Goal: Feedback & Contribution: Leave review/rating

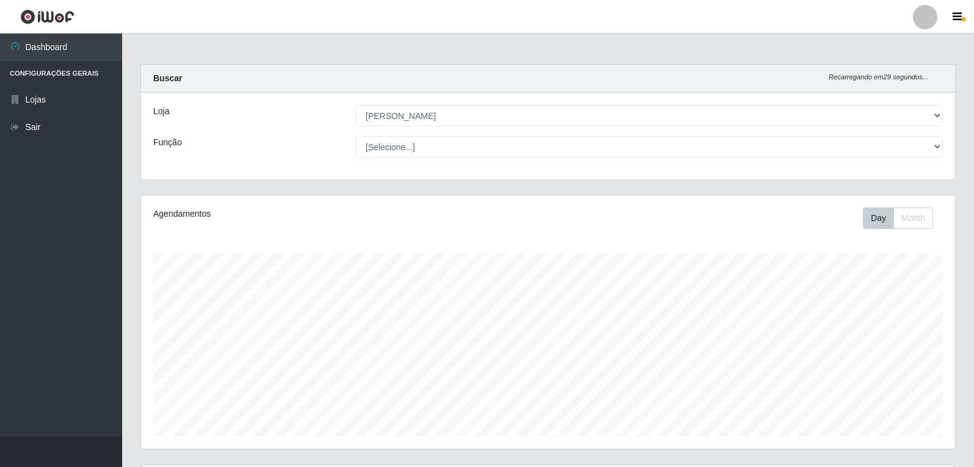
select select "523"
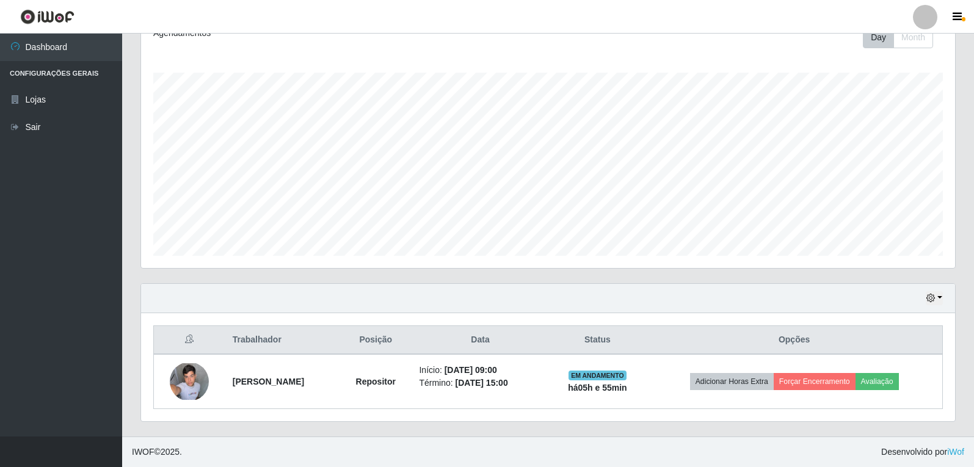
scroll to position [253, 814]
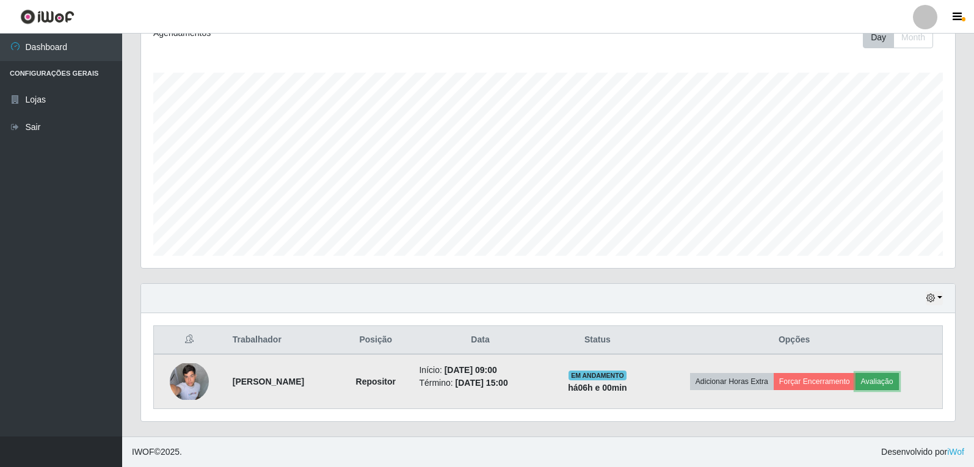
click at [899, 385] on button "Avaliação" at bounding box center [876, 381] width 43 height 17
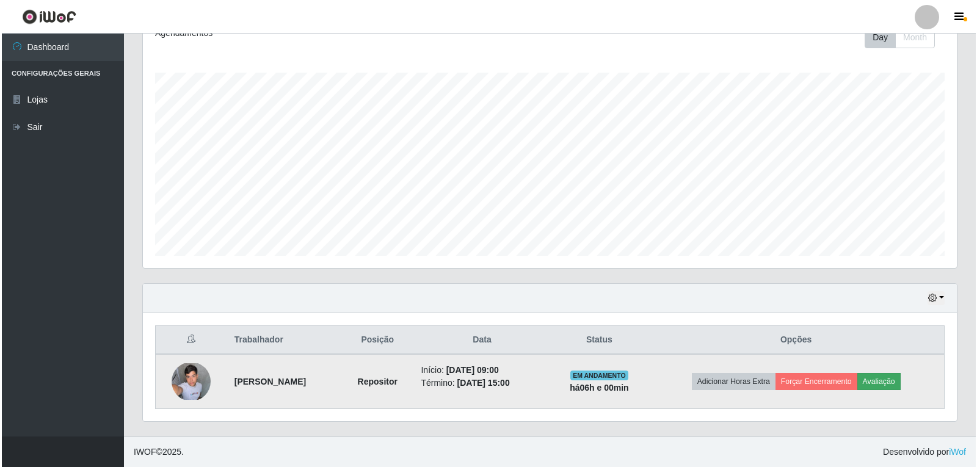
scroll to position [253, 808]
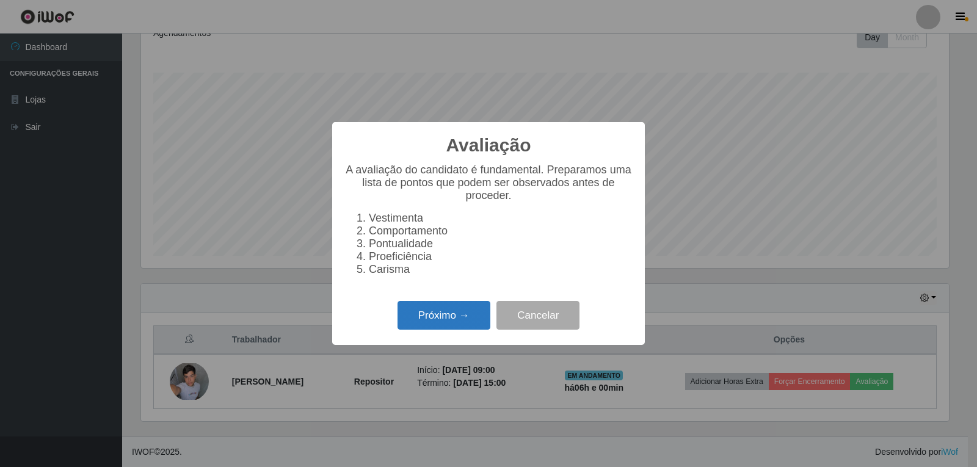
click at [438, 325] on button "Próximo →" at bounding box center [443, 315] width 93 height 29
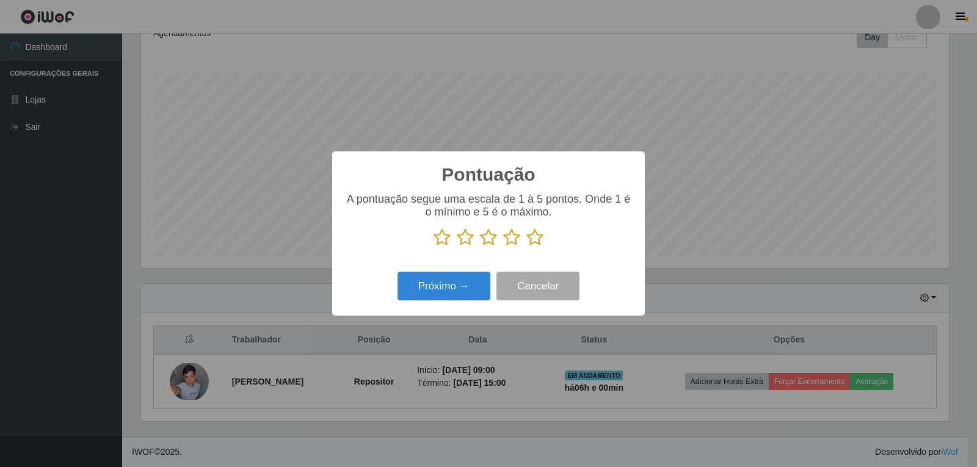
scroll to position [610223, 609669]
click at [539, 239] on icon at bounding box center [534, 237] width 17 height 18
click at [526, 247] on input "radio" at bounding box center [526, 247] width 0 height 0
click at [468, 284] on button "Próximo →" at bounding box center [443, 286] width 93 height 29
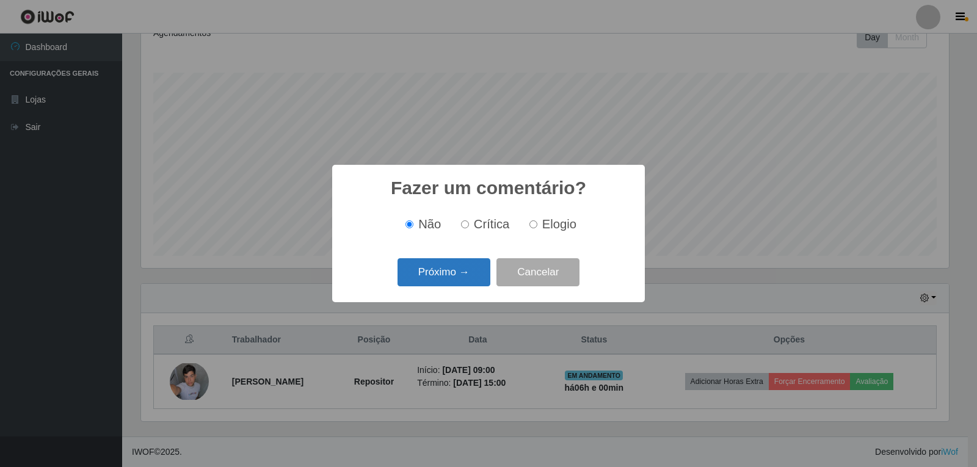
click at [472, 277] on button "Próximo →" at bounding box center [443, 272] width 93 height 29
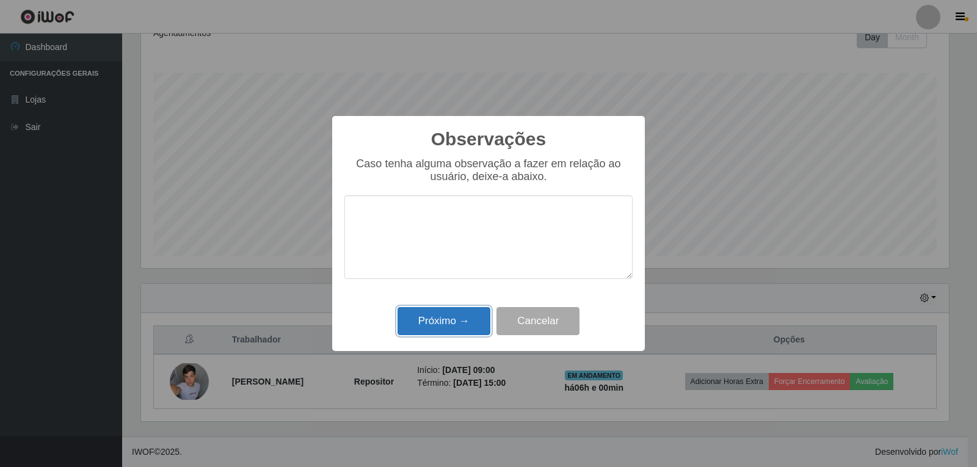
click at [460, 320] on button "Próximo →" at bounding box center [443, 321] width 93 height 29
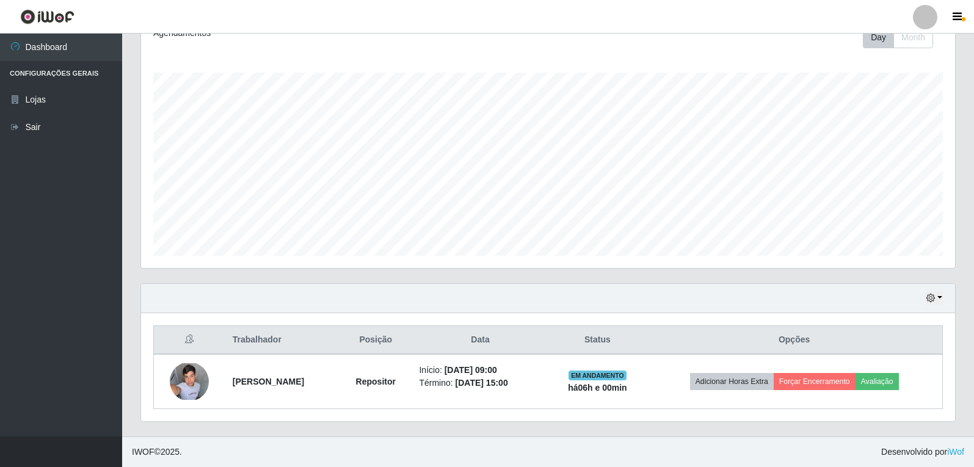
scroll to position [253, 814]
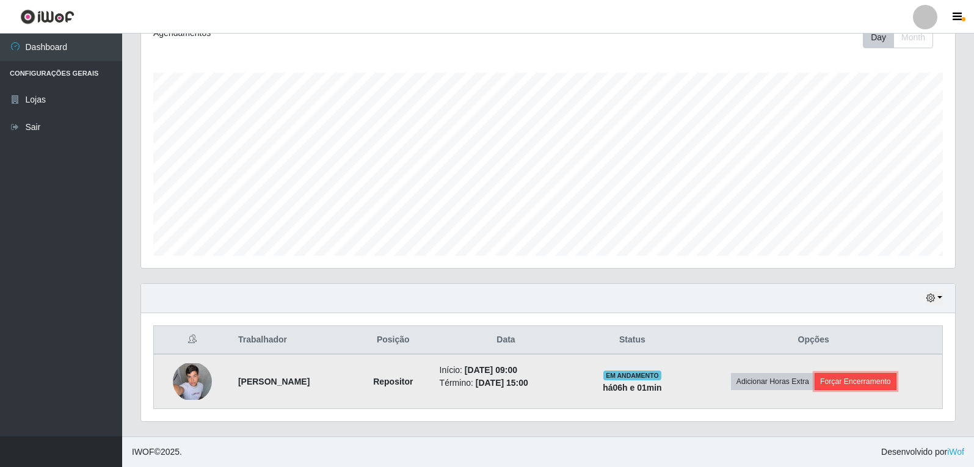
click at [848, 382] on button "Forçar Encerramento" at bounding box center [855, 381] width 82 height 17
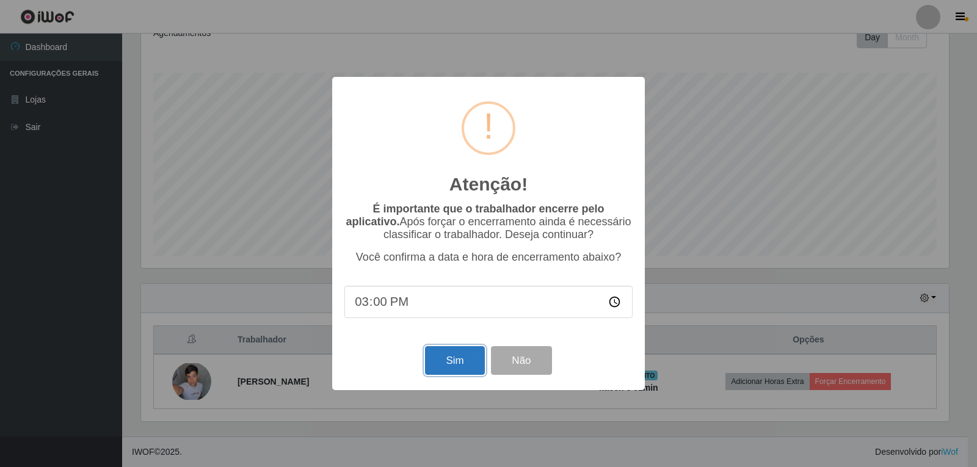
click at [475, 360] on button "Sim" at bounding box center [454, 360] width 59 height 29
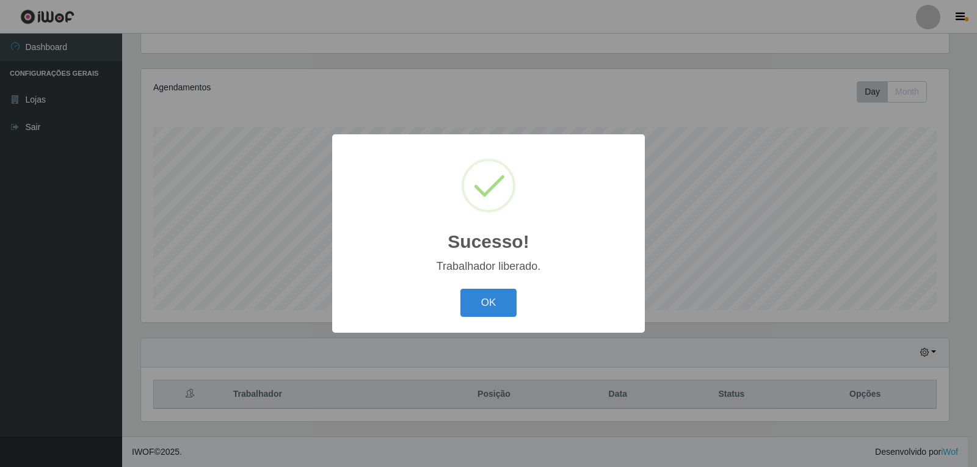
click at [501, 305] on button "OK" at bounding box center [488, 303] width 57 height 29
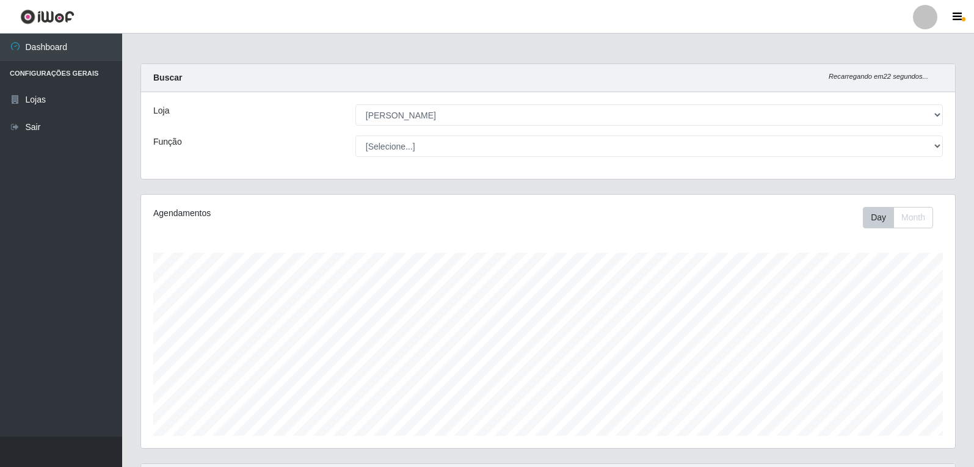
scroll to position [0, 0]
